Goal: Task Accomplishment & Management: Complete application form

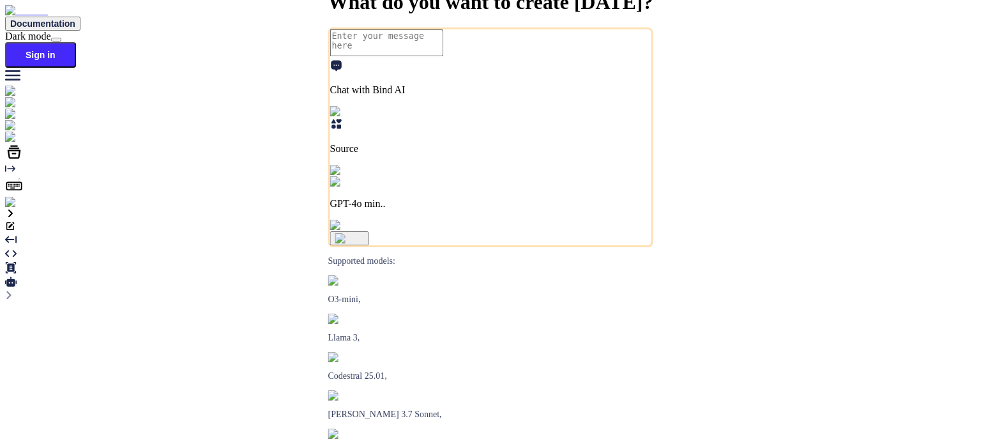
drag, startPoint x: 0, startPoint y: 0, endPoint x: 673, endPoint y: 51, distance: 674.7
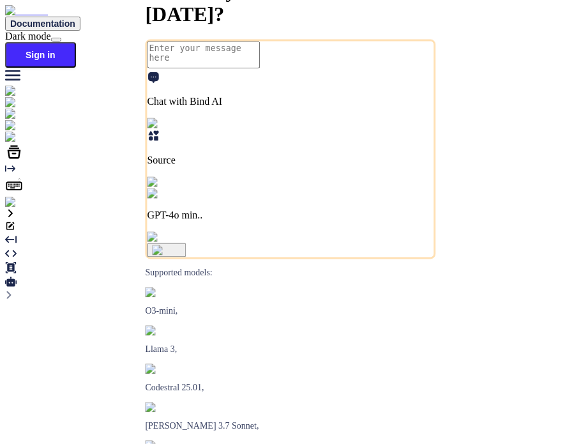
click at [192, 68] on textarea at bounding box center [204, 55] width 113 height 27
paste textarea
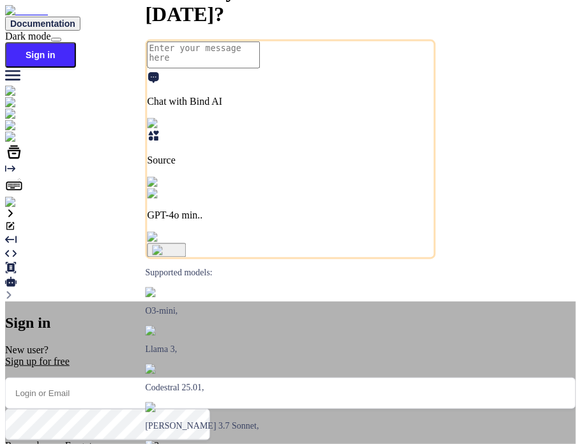
click at [481, 302] on div "Sign in New user? Sign up for free Remember me Forgot your password? Sign In or…" at bounding box center [290, 434] width 571 height 265
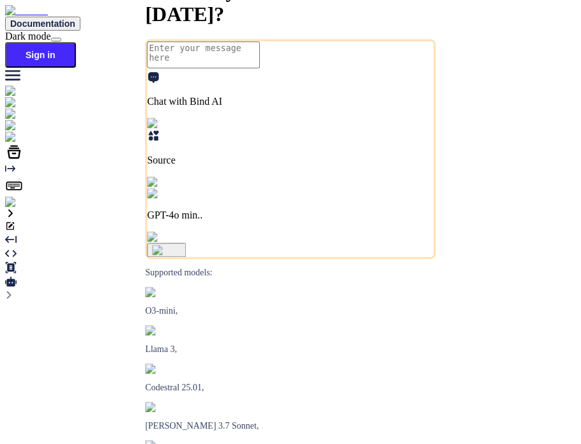
click at [31, 208] on div "Created with Pixso." at bounding box center [290, 186] width 571 height 45
click at [15, 208] on img at bounding box center [22, 202] width 35 height 11
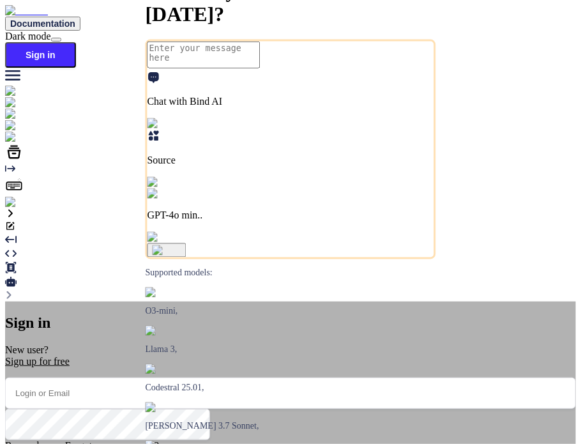
click at [303, 378] on input "email" at bounding box center [290, 393] width 571 height 31
paste input "testbind22"
type input "[EMAIL_ADDRESS][DOMAIN_NAME]"
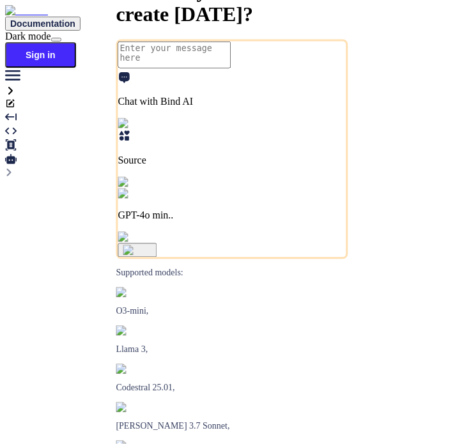
type textarea "x"
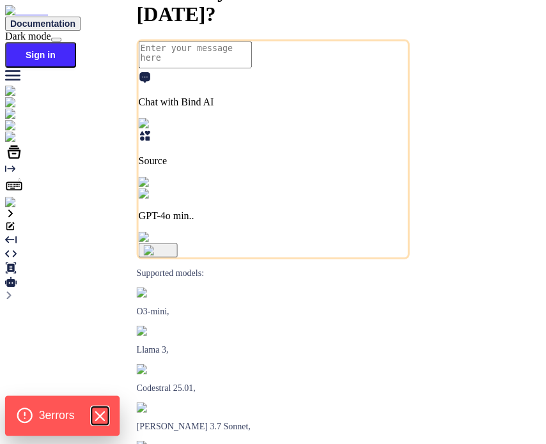
click at [106, 416] on icon "Hide Errors" at bounding box center [99, 416] width 17 height 17
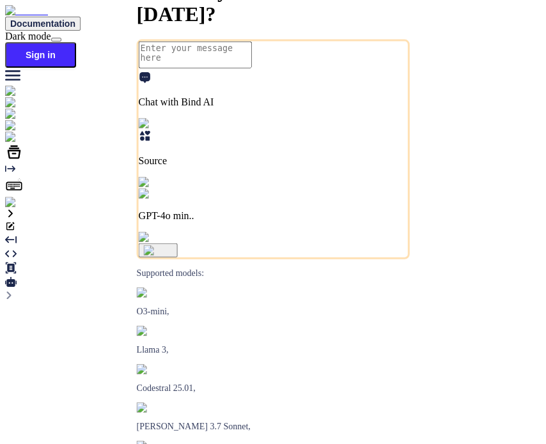
click at [20, 208] on img at bounding box center [22, 202] width 35 height 11
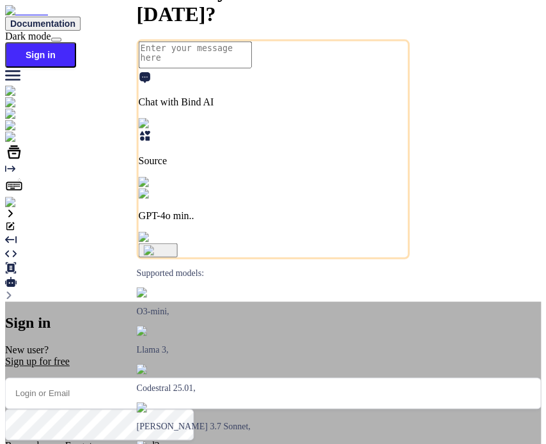
click at [304, 378] on input "email" at bounding box center [272, 393] width 535 height 31
paste input "testbind22"
click at [304, 378] on input "testbind22" at bounding box center [272, 393] width 535 height 31
type input "testbind22@mailinator.com"
